Goal: Find specific page/section: Find specific page/section

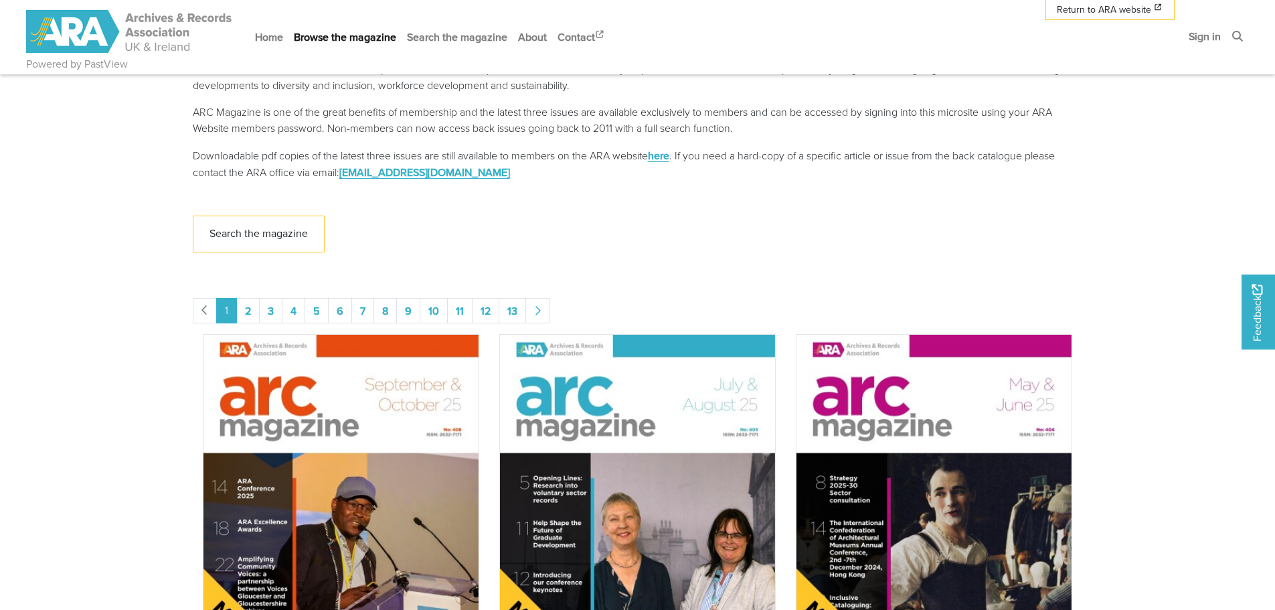
scroll to position [402, 0]
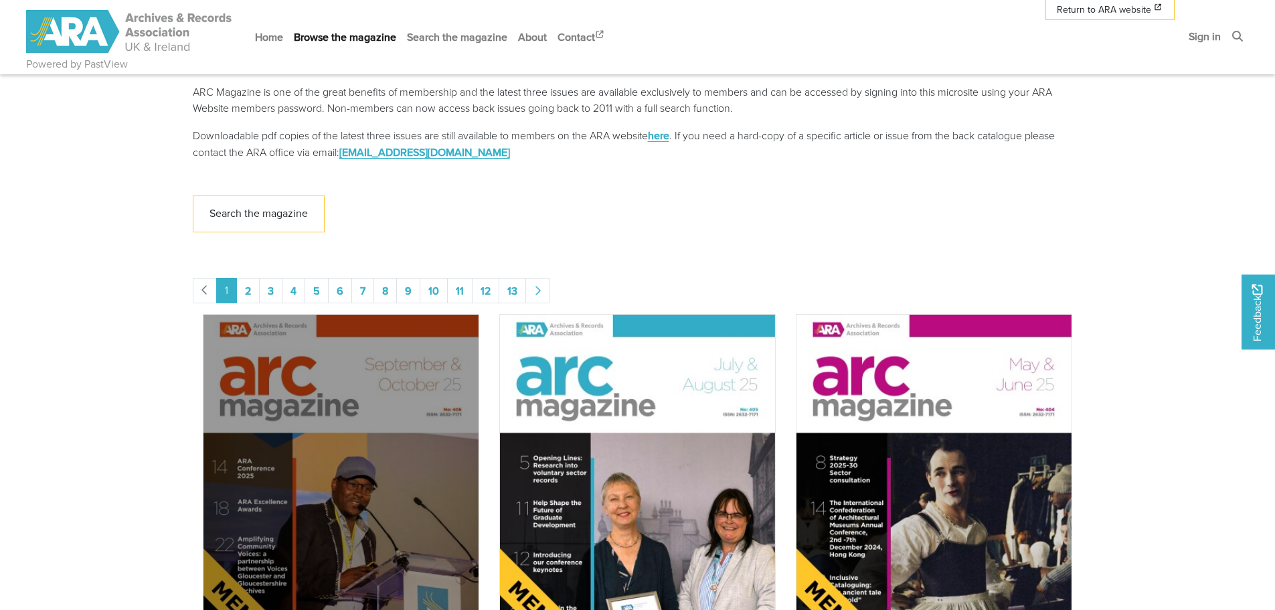
click at [349, 467] on img "Issue" at bounding box center [341, 509] width 276 height 390
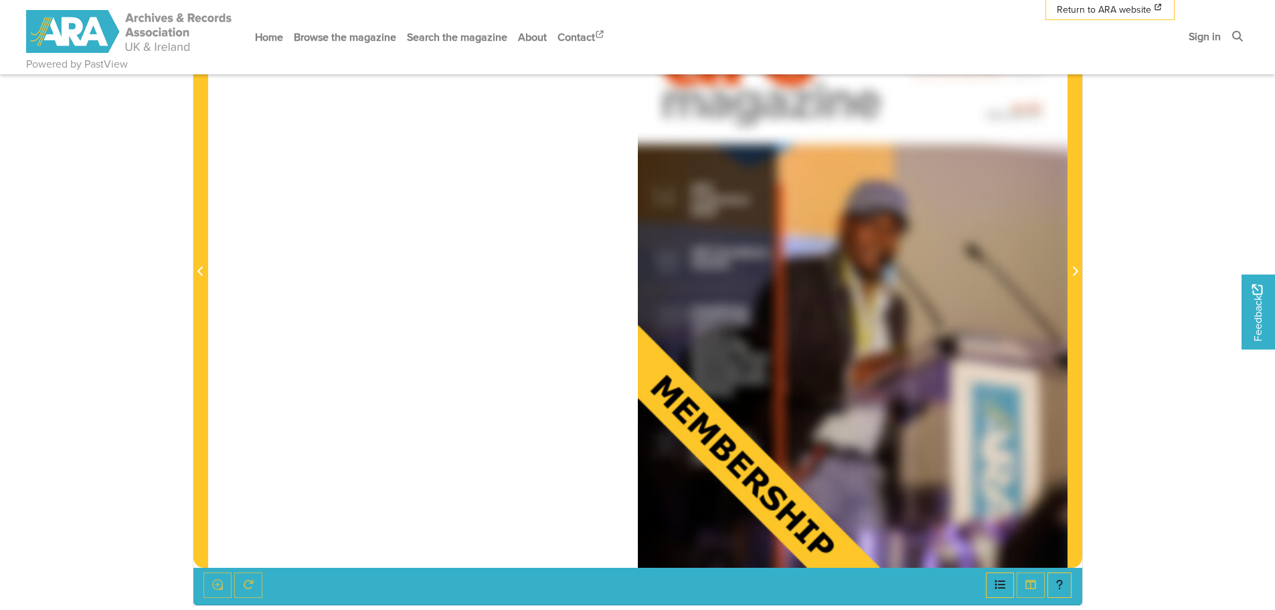
scroll to position [67, 0]
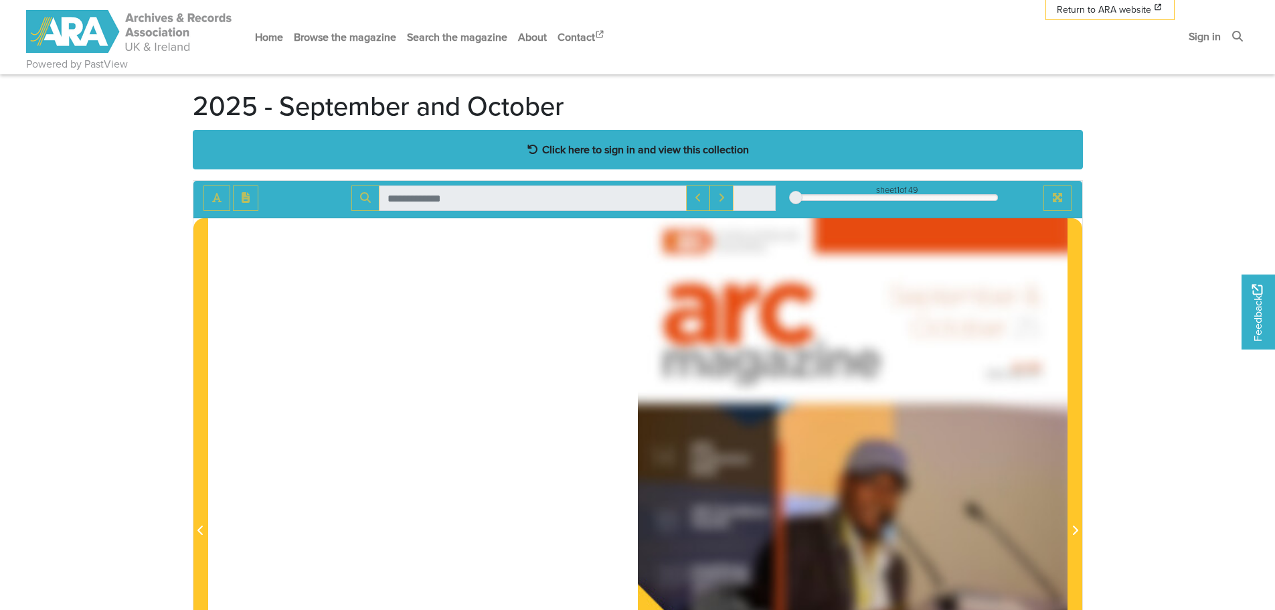
click at [631, 152] on strong "Click here to sign in and view this collection" at bounding box center [645, 149] width 207 height 15
